Goal: Task Accomplishment & Management: Use online tool/utility

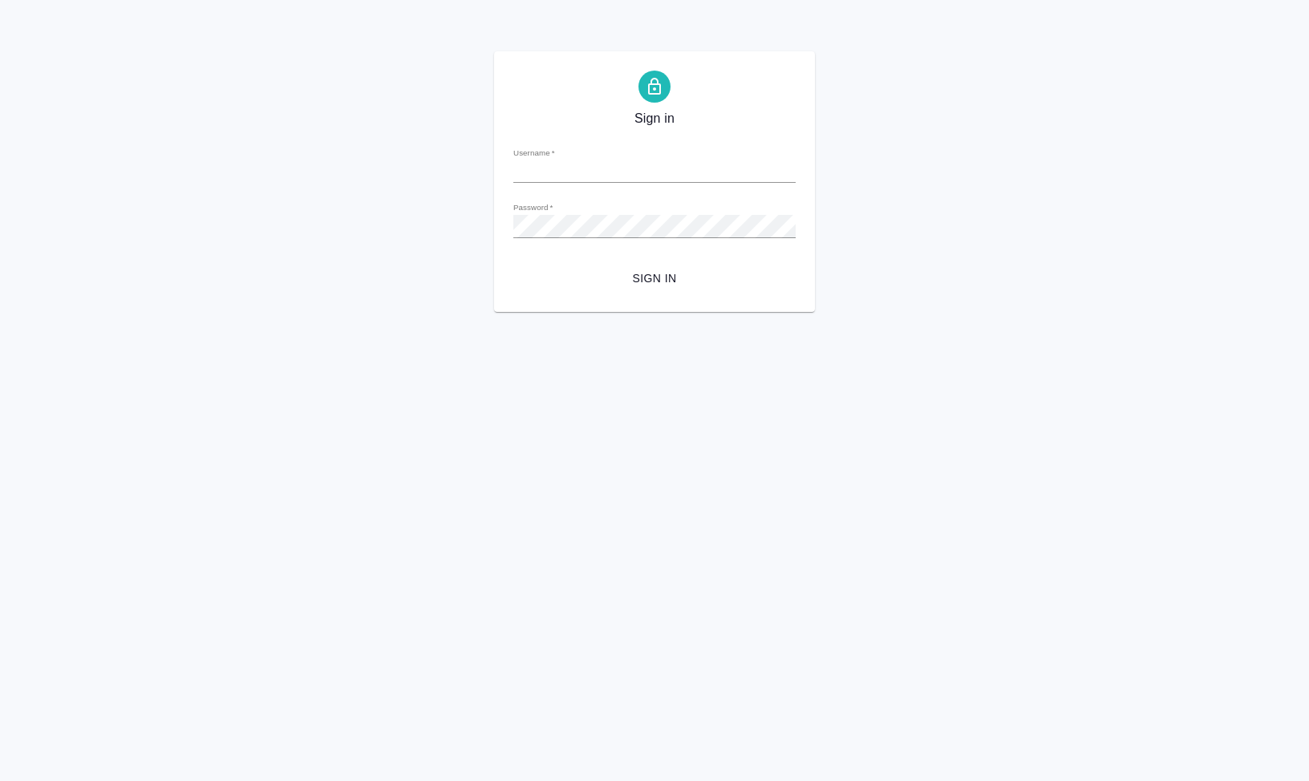
type input "[EMAIL_ADDRESS][DOMAIN_NAME]"
click at [668, 279] on span "Sign in" at bounding box center [654, 279] width 257 height 20
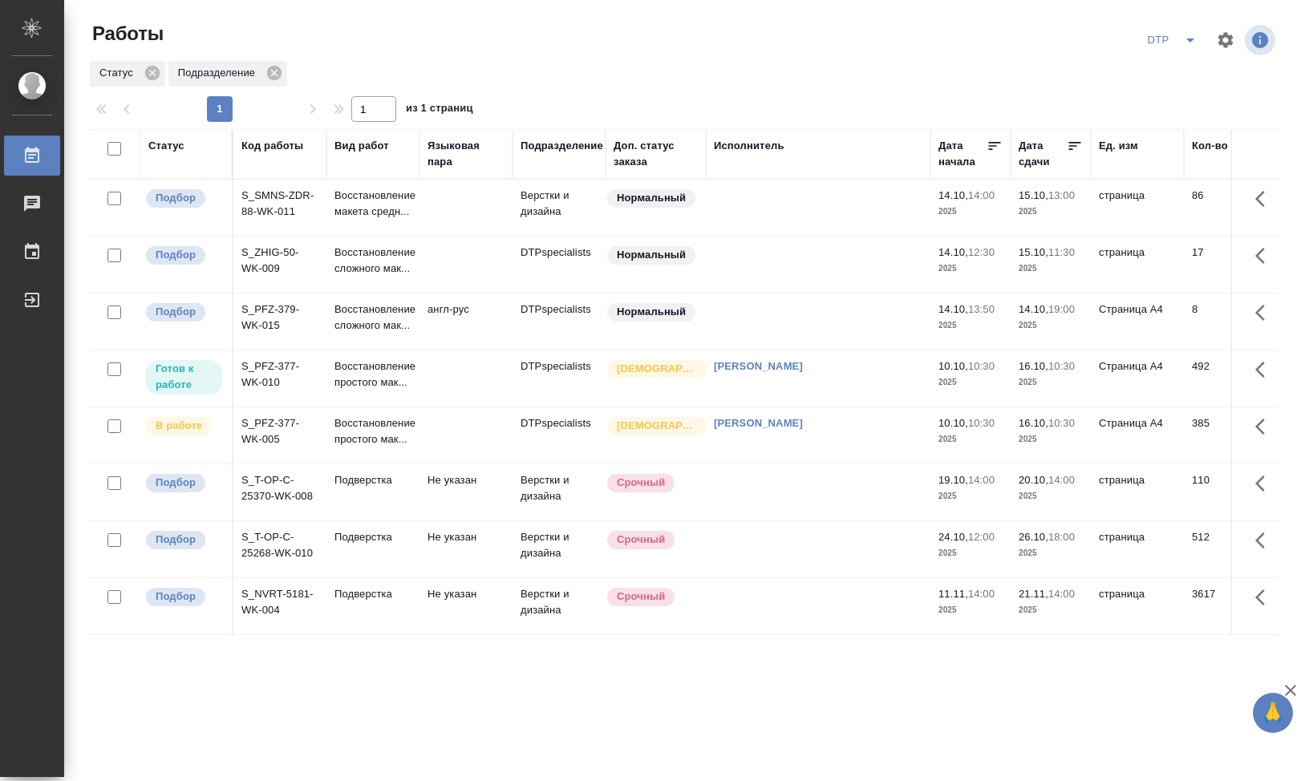
click at [261, 392] on td "S_PFZ-377-WK-010" at bounding box center [279, 379] width 93 height 56
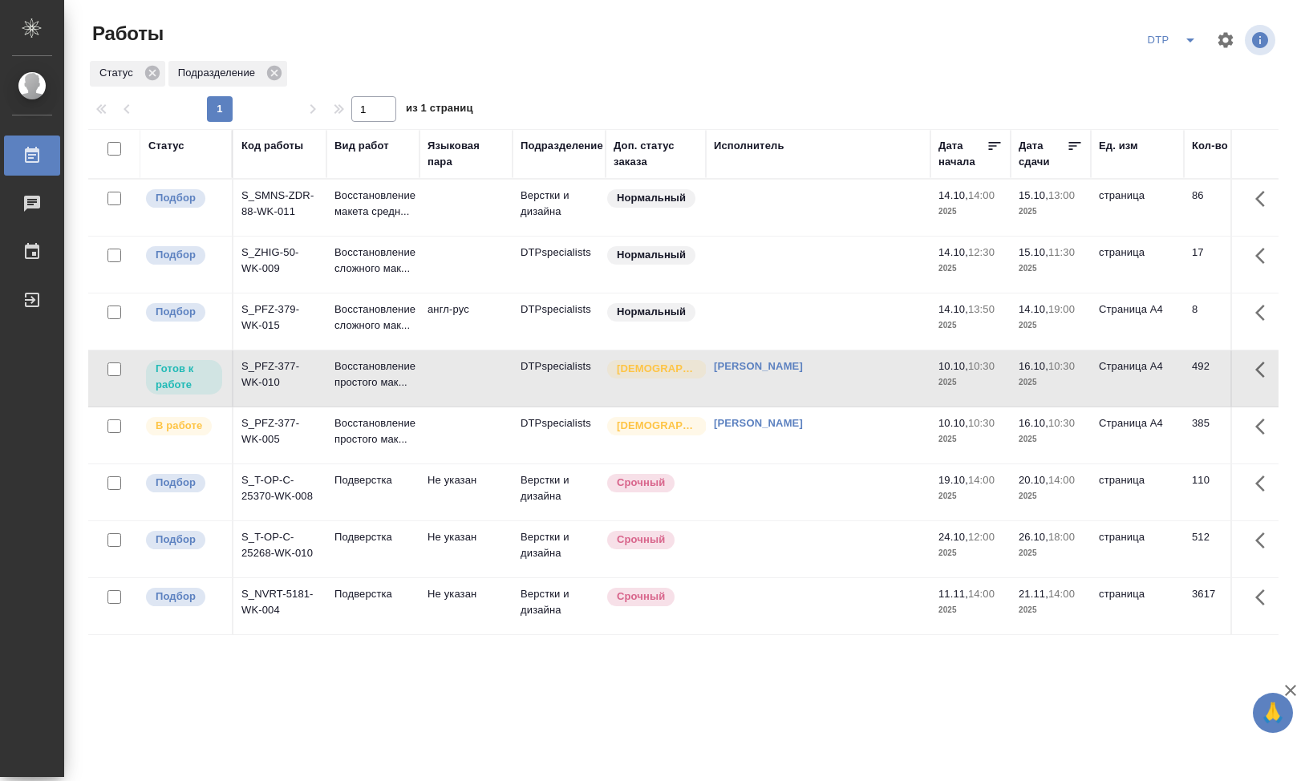
click at [261, 395] on td "S_PFZ-377-WK-010" at bounding box center [279, 379] width 93 height 56
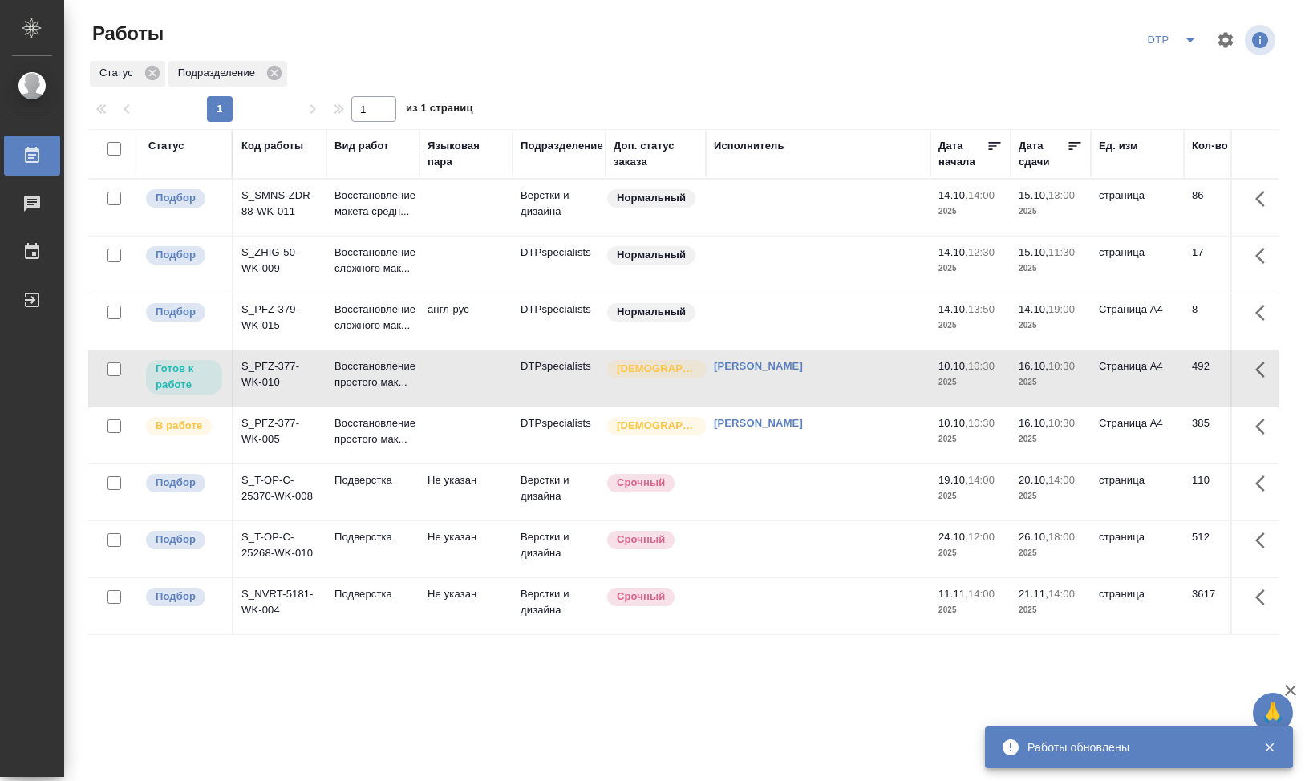
click at [263, 463] on td "S_PFZ-377-WK-005" at bounding box center [279, 435] width 93 height 56
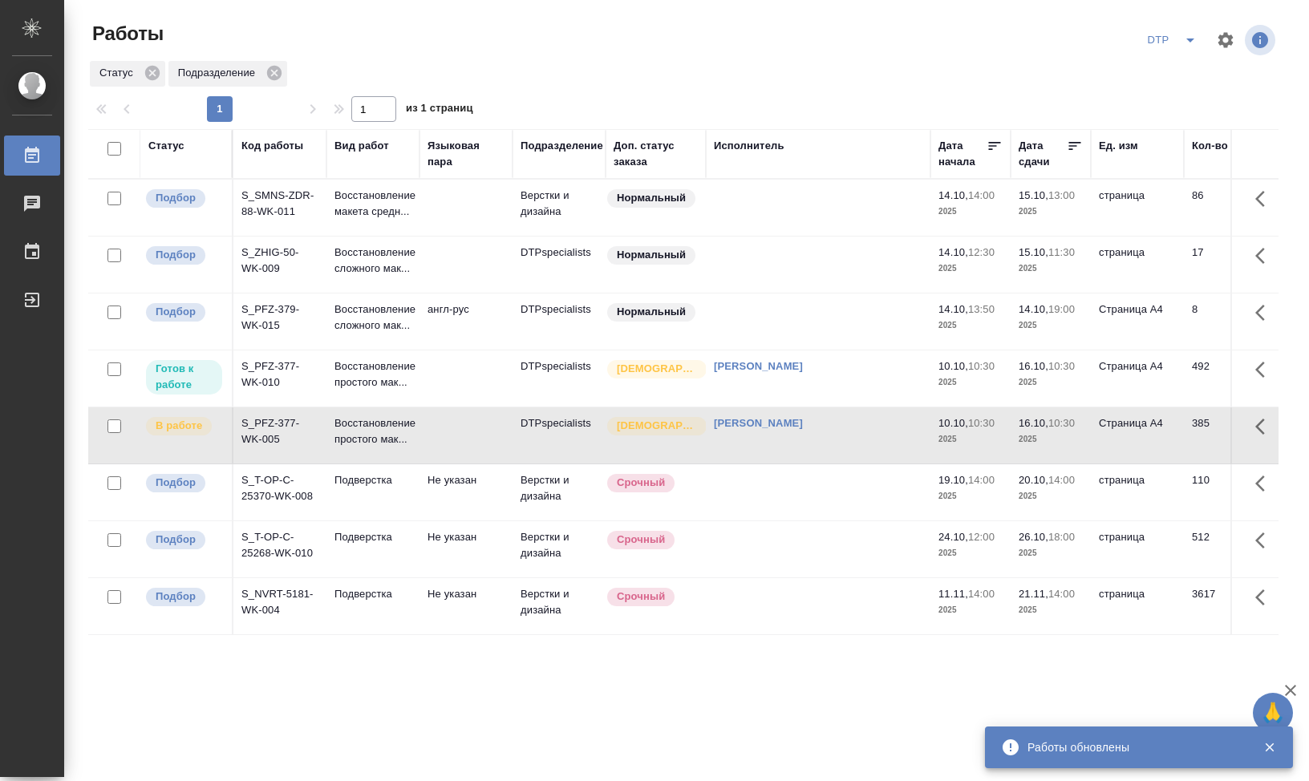
click at [263, 463] on td "S_PFZ-377-WK-005" at bounding box center [279, 435] width 93 height 56
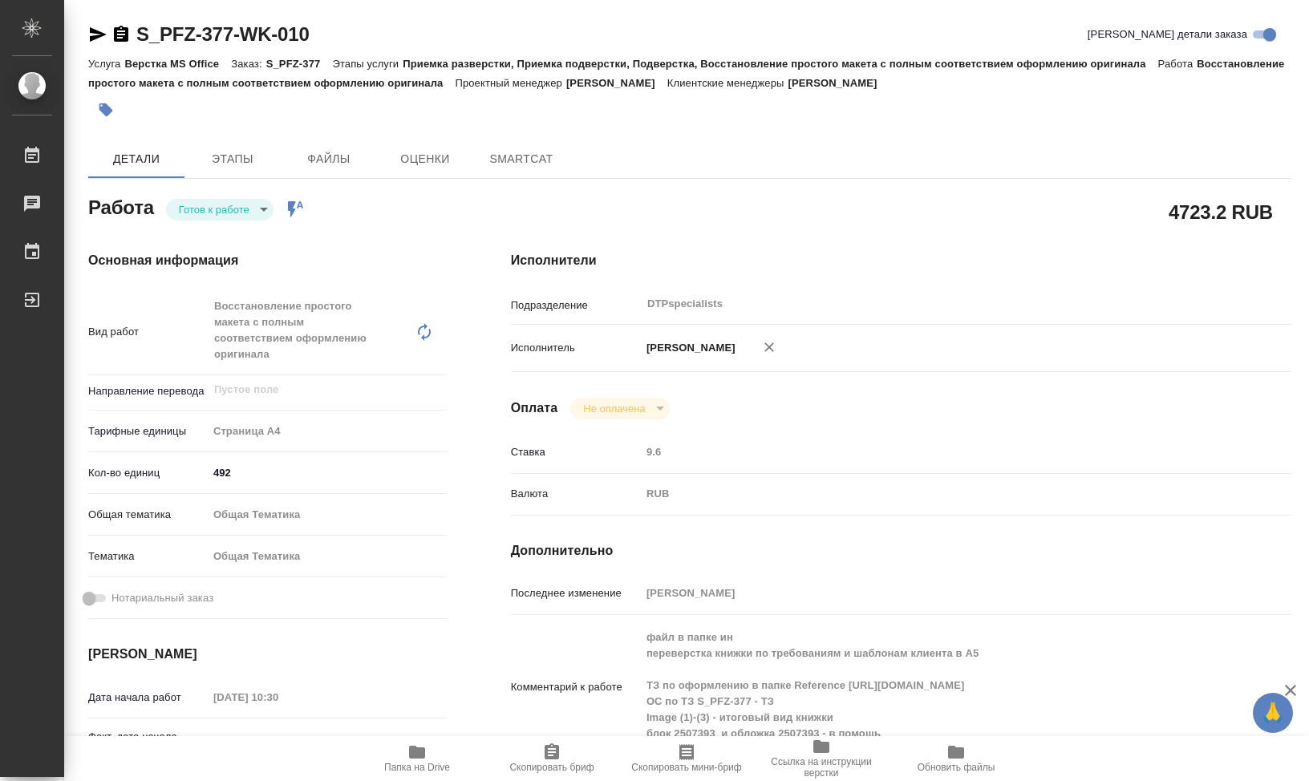
type textarea "x"
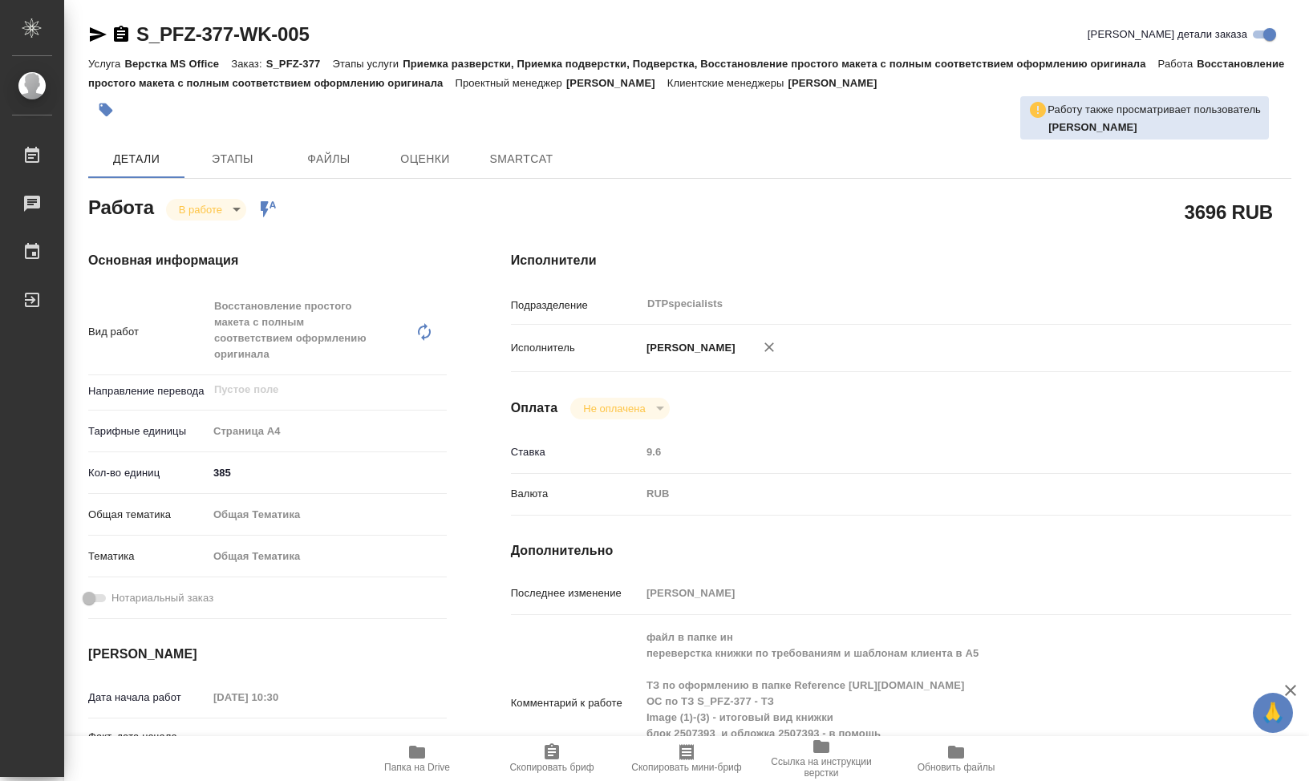
type textarea "x"
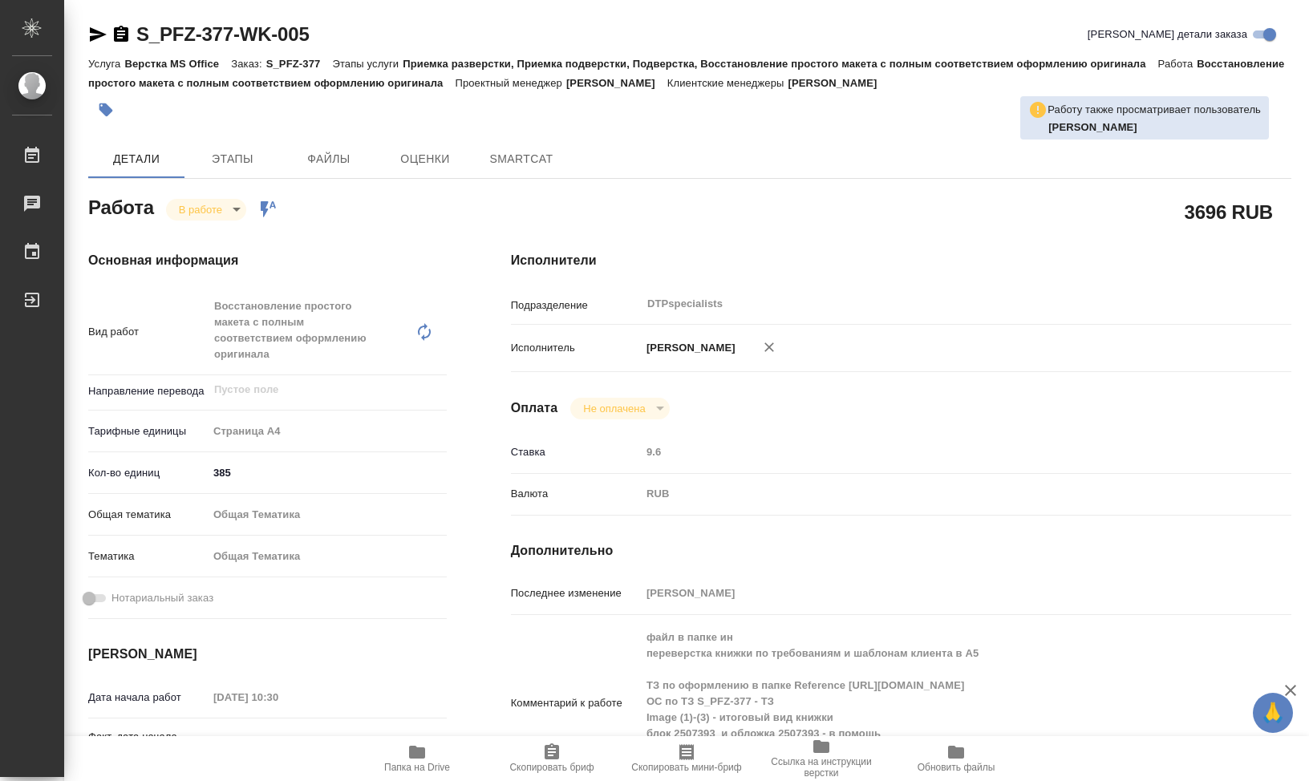
type textarea "x"
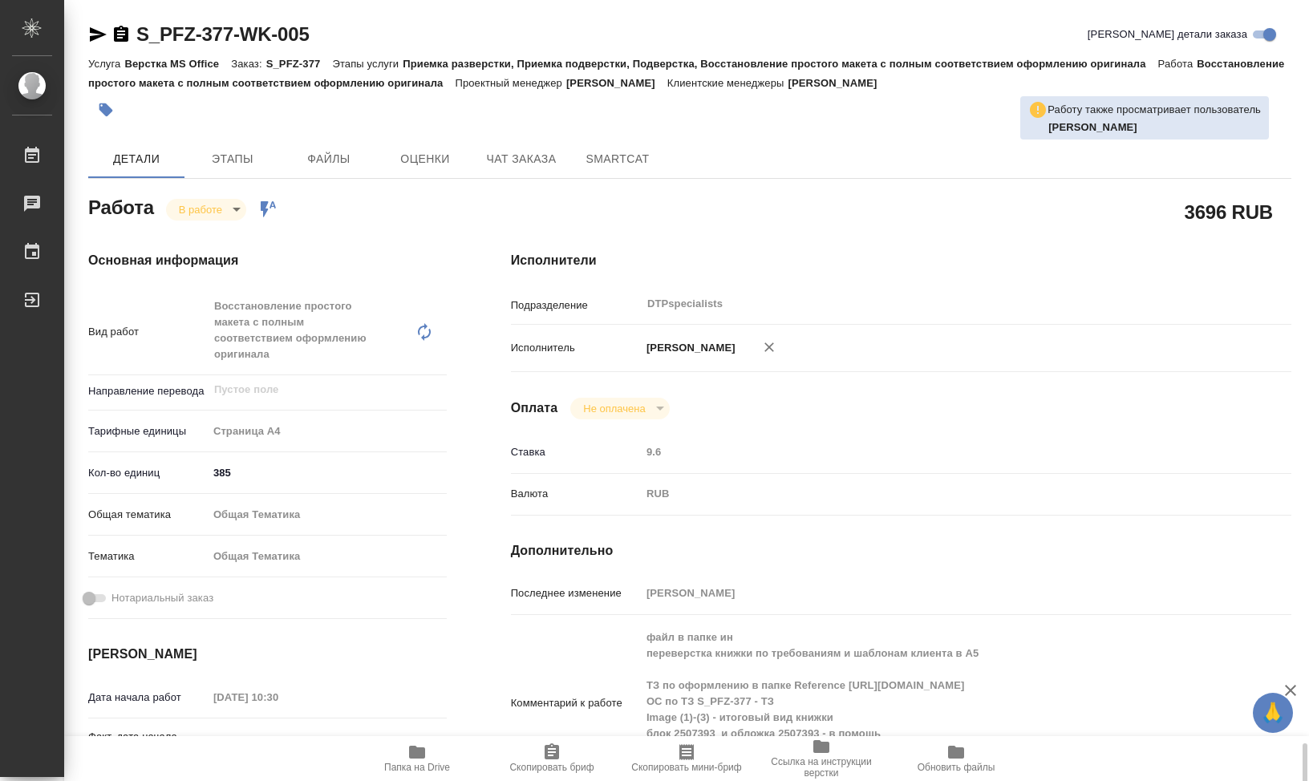
type textarea "x"
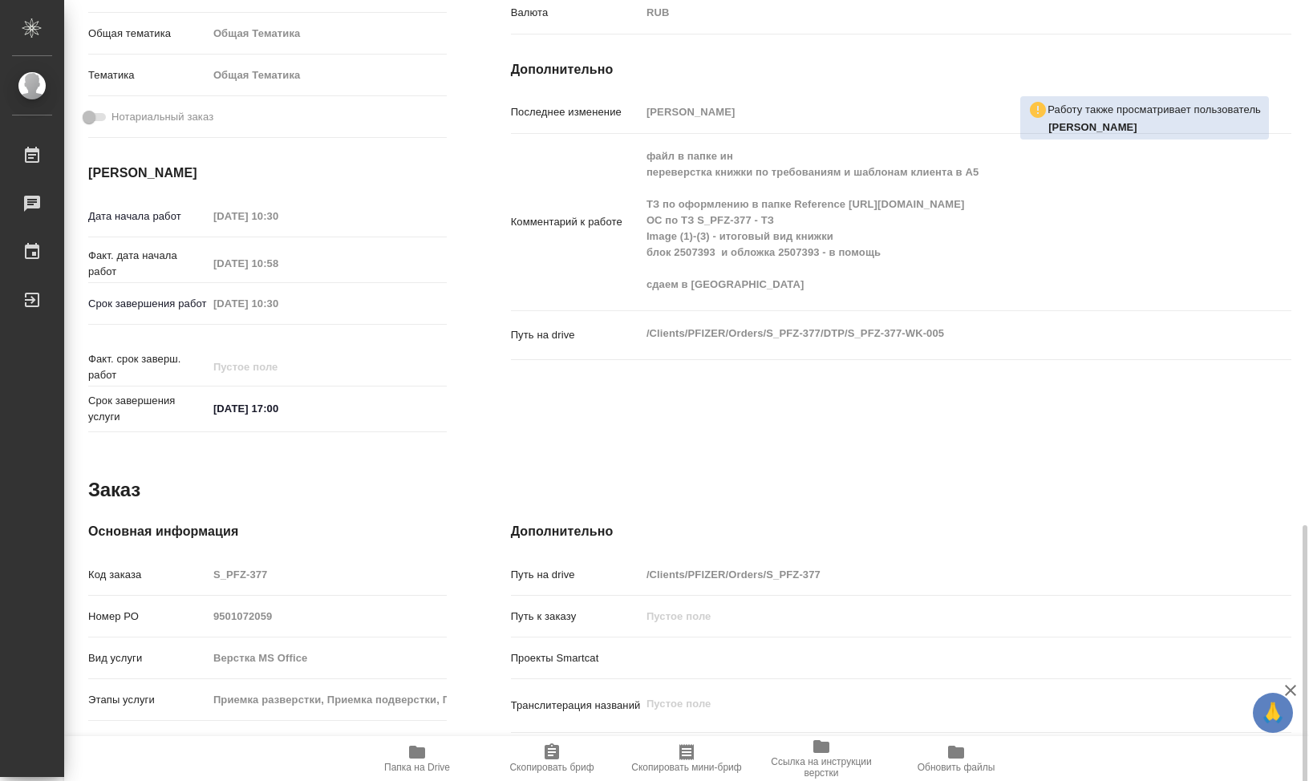
scroll to position [651, 0]
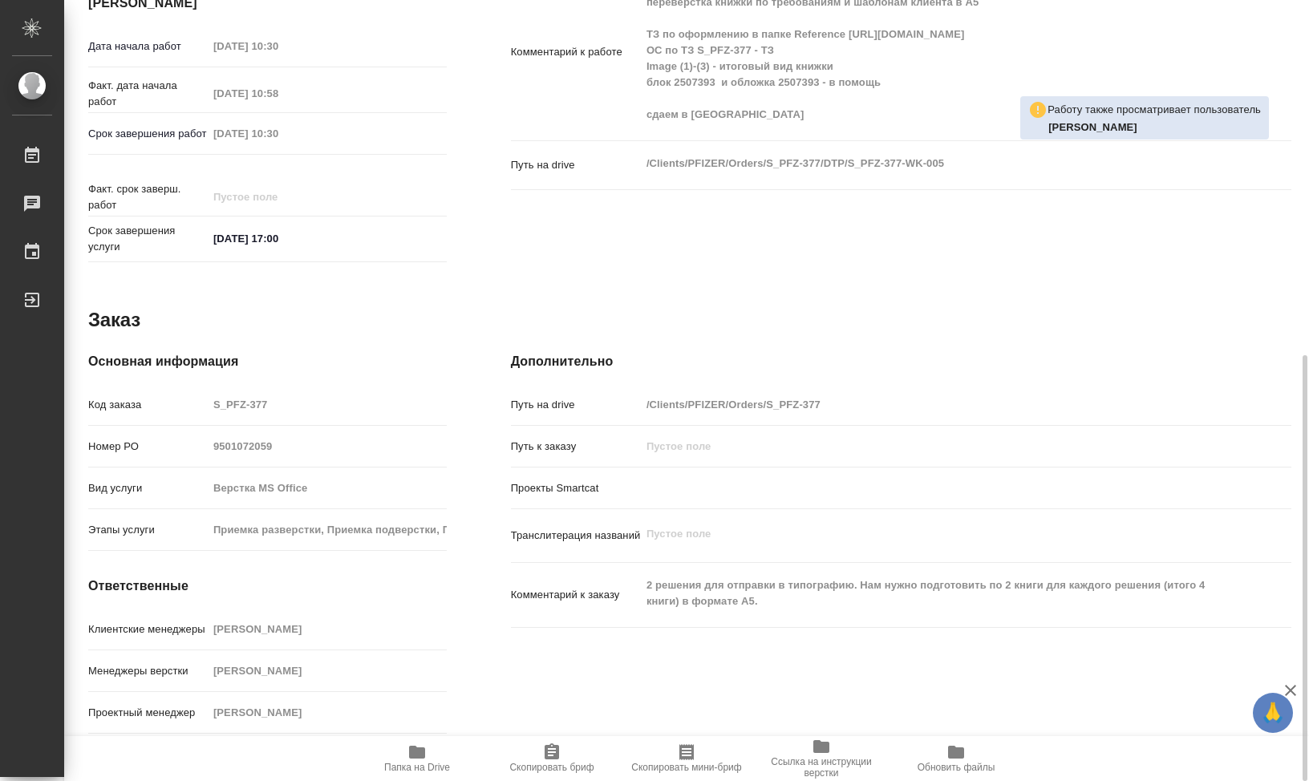
type textarea "x"
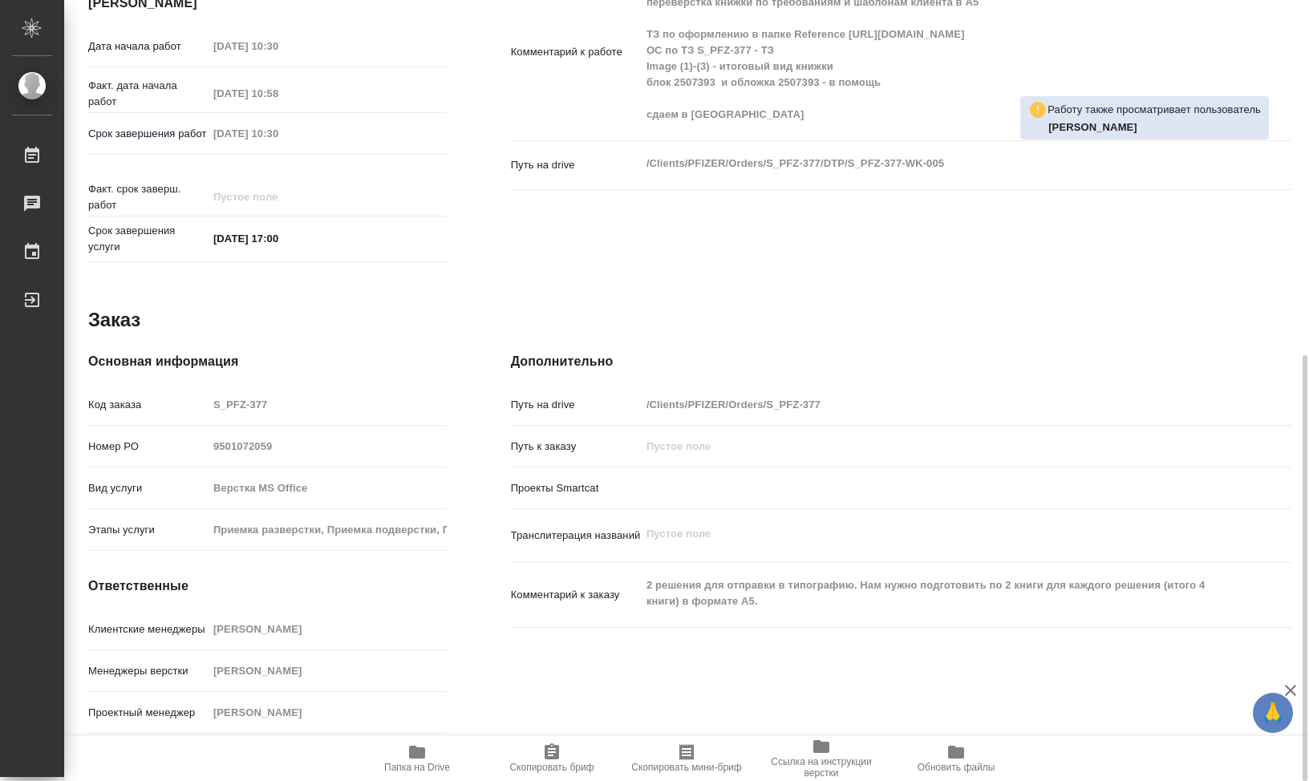
click at [432, 757] on span "Папка на Drive" at bounding box center [417, 758] width 116 height 30
